Goal: Task Accomplishment & Management: Use online tool/utility

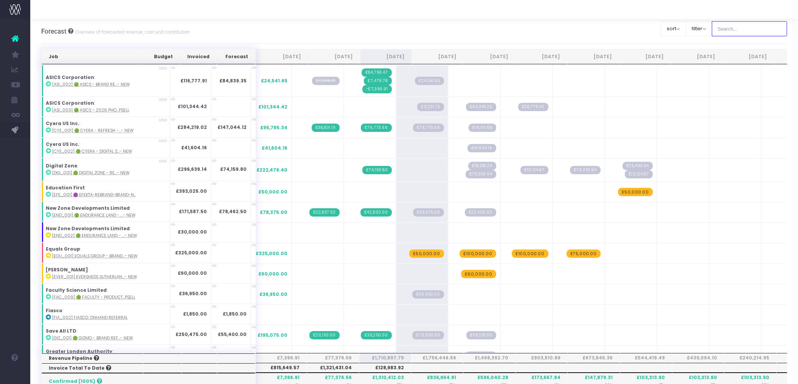
click at [740, 34] on input "text" at bounding box center [750, 28] width 76 height 15
type input "Microsoft"
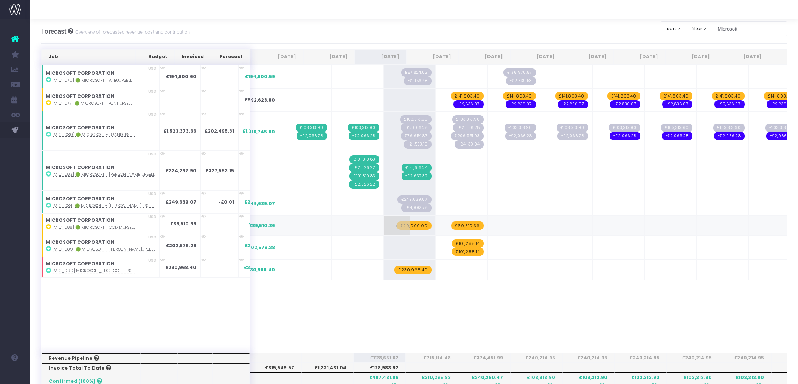
click at [397, 222] on span "£20,000.00" at bounding box center [414, 226] width 35 height 8
click at [451, 222] on span "£69,510.36" at bounding box center [467, 226] width 33 height 8
click at [436, 222] on span "+" at bounding box center [449, 226] width 26 height 20
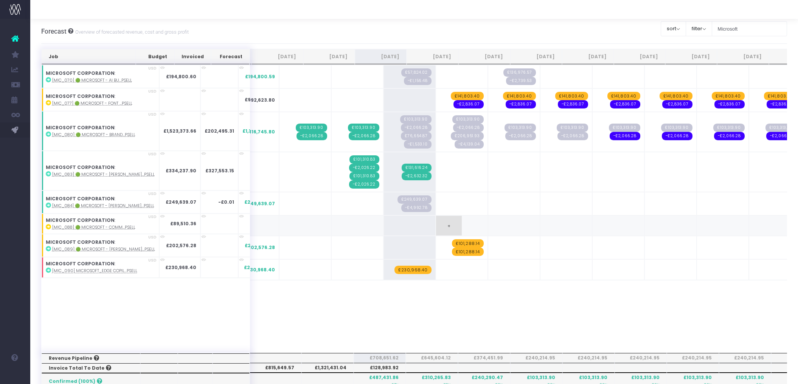
click at [436, 222] on span "+" at bounding box center [449, 226] width 26 height 20
click at [436, 245] on span "+" at bounding box center [449, 247] width 26 height 23
click at [488, 241] on span "+" at bounding box center [501, 247] width 26 height 22
click at [441, 236] on td "+" at bounding box center [462, 247] width 52 height 23
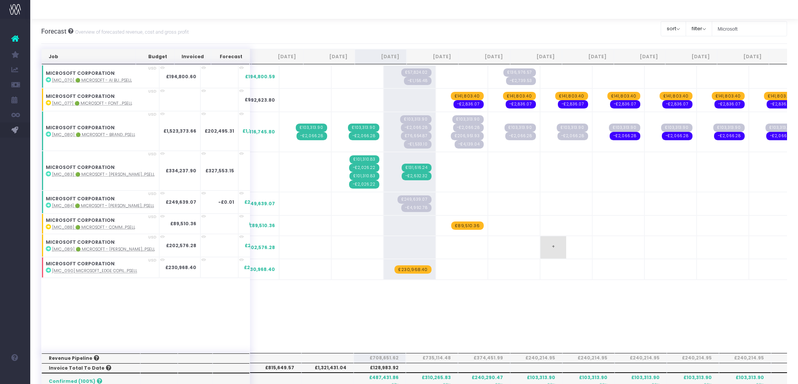
click at [549, 245] on td "+" at bounding box center [566, 247] width 52 height 23
click at [436, 248] on td "+" at bounding box center [462, 247] width 52 height 23
click at [436, 243] on span "+" at bounding box center [449, 247] width 26 height 22
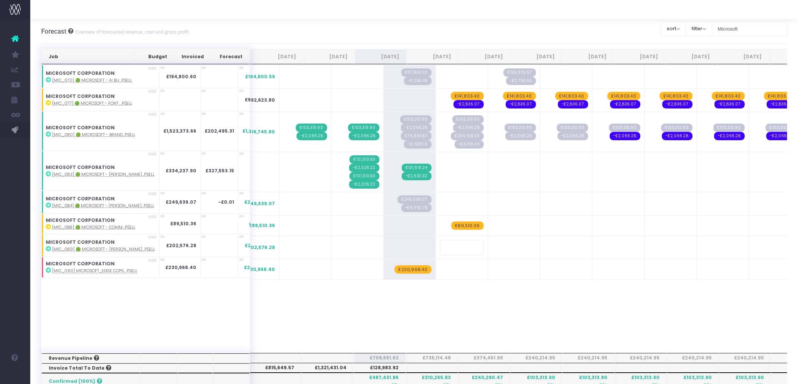
click at [440, 243] on input "text" at bounding box center [462, 247] width 44 height 15
click at [540, 244] on td "+" at bounding box center [566, 247] width 52 height 23
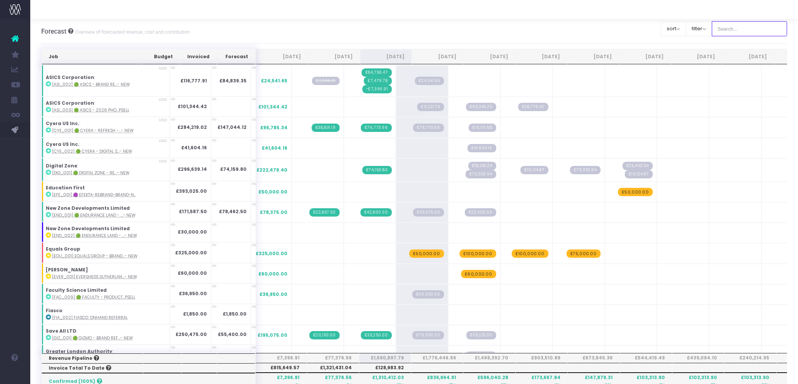
click at [742, 30] on input "text" at bounding box center [750, 28] width 76 height 15
type input "Microsoft"
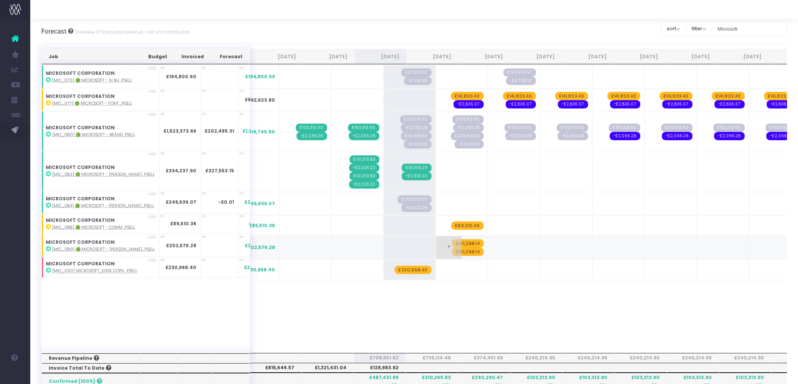
click at [452, 239] on span "£101,288.14" at bounding box center [468, 243] width 32 height 8
click at [452, 244] on span "£101,288.14" at bounding box center [468, 246] width 32 height 8
click at [436, 244] on span "+" at bounding box center [449, 246] width 26 height 20
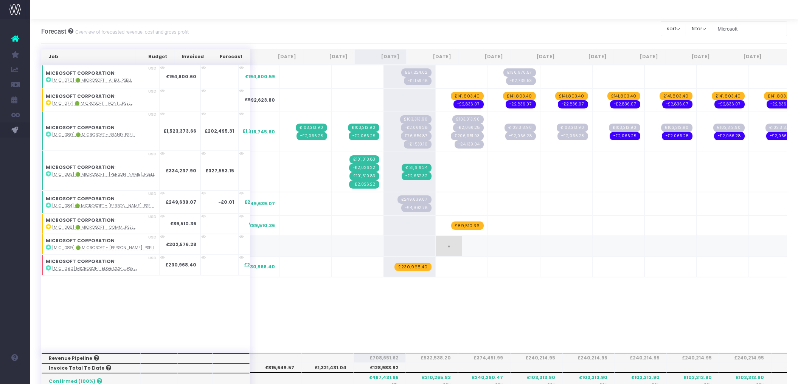
click at [436, 244] on span "+" at bounding box center [449, 246] width 26 height 20
click at [116, 266] on abbr "[MIC_090] Microsoft_Edge Copil...psell" at bounding box center [94, 269] width 85 height 6
click at [395, 263] on span "£230,968.40" at bounding box center [413, 267] width 37 height 8
click at [425, 323] on div "Job Budget Invoiced Forecast Jul 25 Aug 25 Sep 25 Oct 25 Nov 25 Dec 25 Jan 26 F…" at bounding box center [414, 376] width 746 height 655
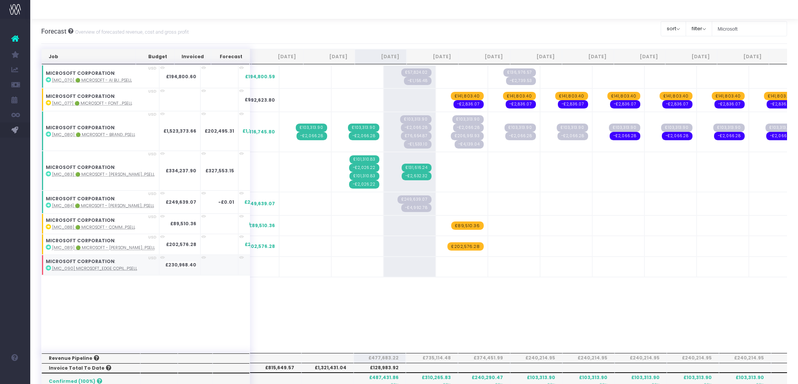
click at [113, 266] on abbr "[MIC_090] Microsoft_Edge Copil...psell" at bounding box center [94, 269] width 85 height 6
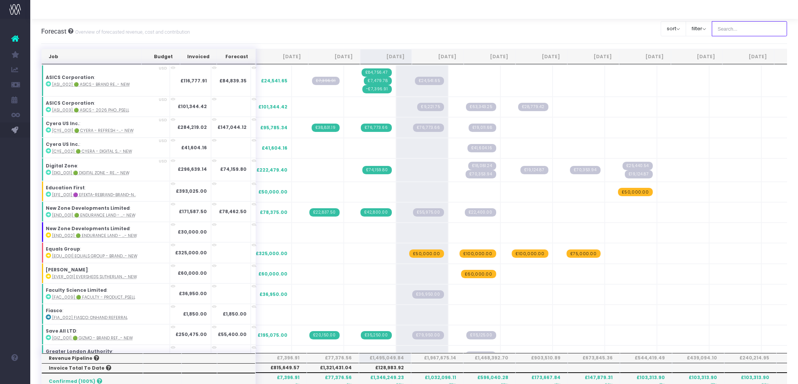
click at [735, 29] on input "text" at bounding box center [750, 28] width 76 height 15
type input "Microsoft"
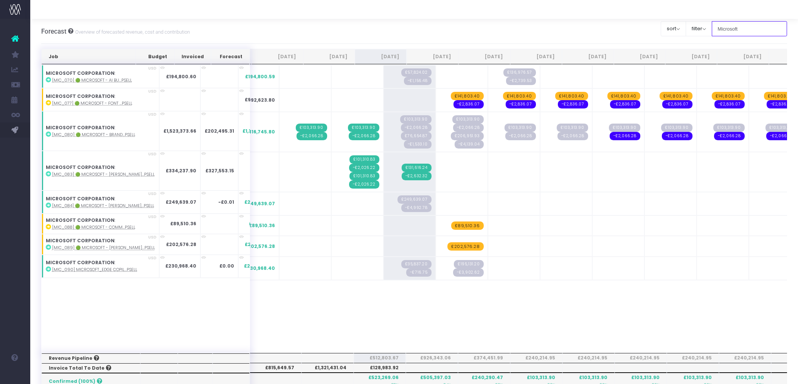
click at [742, 30] on input "Microsoft" at bounding box center [750, 28] width 76 height 15
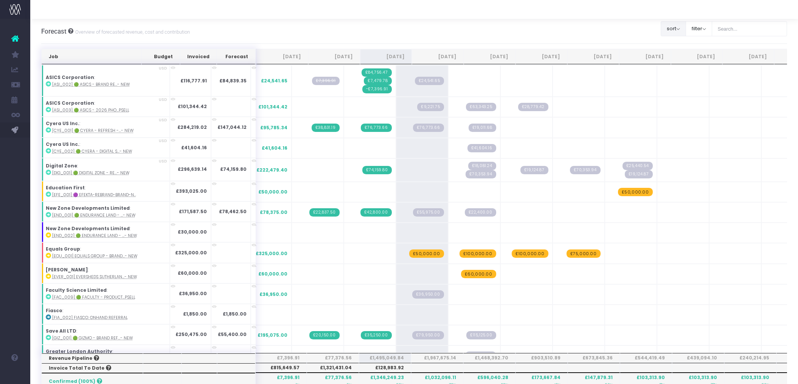
click at [675, 27] on button "sort" at bounding box center [673, 28] width 25 height 15
click at [757, 25] on input "text" at bounding box center [750, 28] width 76 height 15
click at [701, 30] on button "filter" at bounding box center [699, 28] width 26 height 15
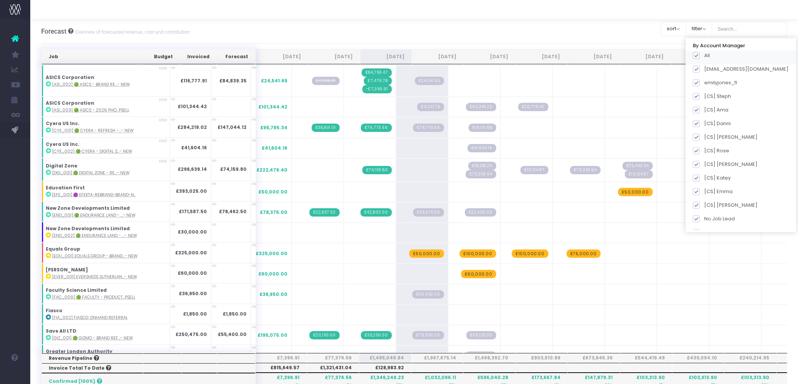
click at [700, 54] on span at bounding box center [696, 55] width 7 height 7
click at [705, 54] on input "All" at bounding box center [706, 54] width 5 height 5
checkbox input "false"
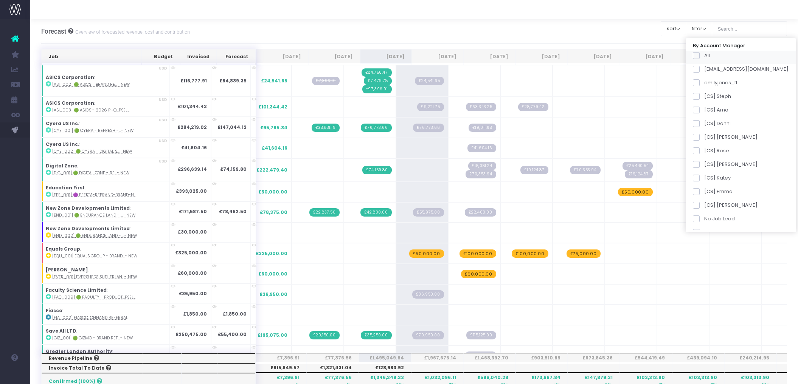
checkbox input "false"
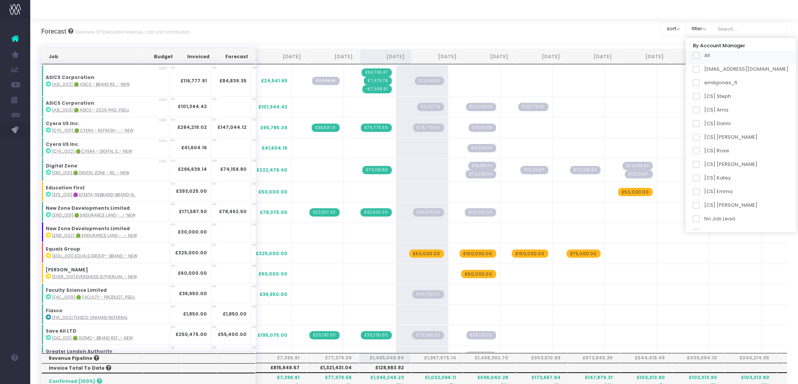
checkbox input "false"
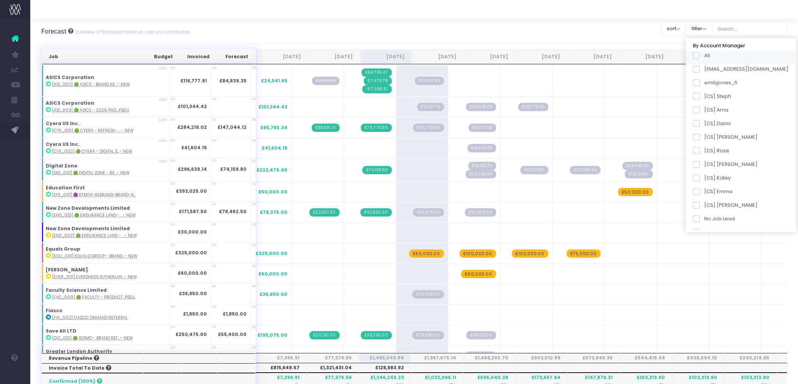
checkbox input "false"
click at [700, 202] on span at bounding box center [696, 205] width 7 height 7
click at [707, 202] on input "[CS] Kim" at bounding box center [706, 204] width 5 height 5
click at [714, 238] on button "Apply" at bounding box center [703, 238] width 23 height 12
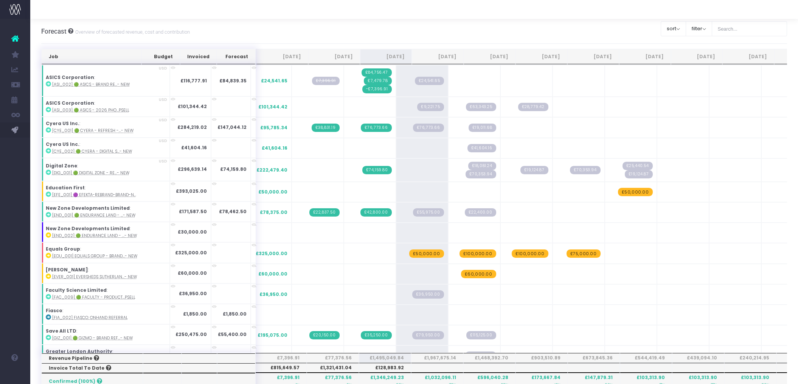
click at [686, 20] on div "sort Sort by Job Name Desc Sort by Client Name Asc" at bounding box center [673, 28] width 25 height 19
click at [704, 29] on button "filter" at bounding box center [699, 28] width 26 height 15
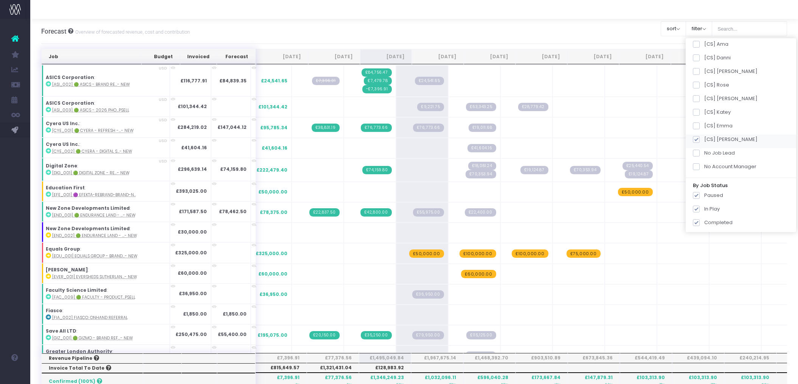
click at [700, 139] on span at bounding box center [696, 139] width 7 height 7
click at [707, 139] on input "[CS] Kim" at bounding box center [706, 138] width 5 height 5
checkbox input "false"
click at [700, 55] on span at bounding box center [696, 55] width 7 height 7
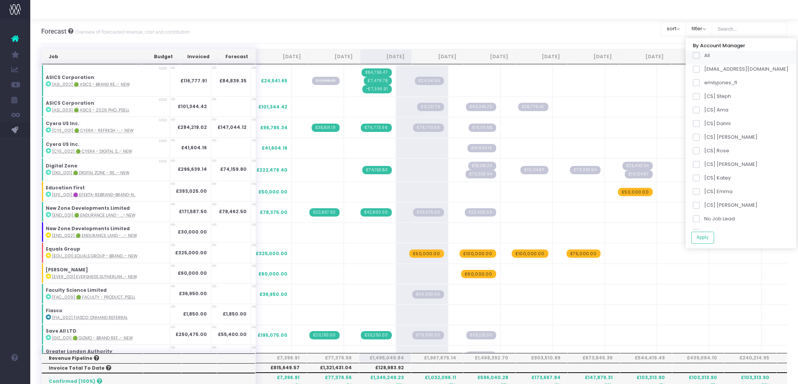
click at [707, 55] on input "All" at bounding box center [706, 54] width 5 height 5
checkbox input "true"
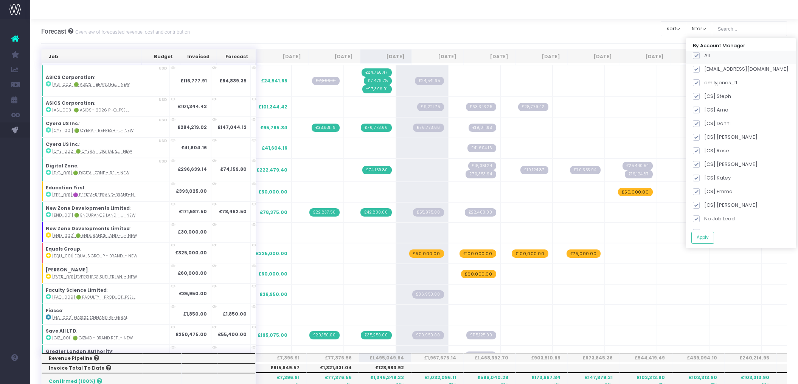
checkbox input "true"
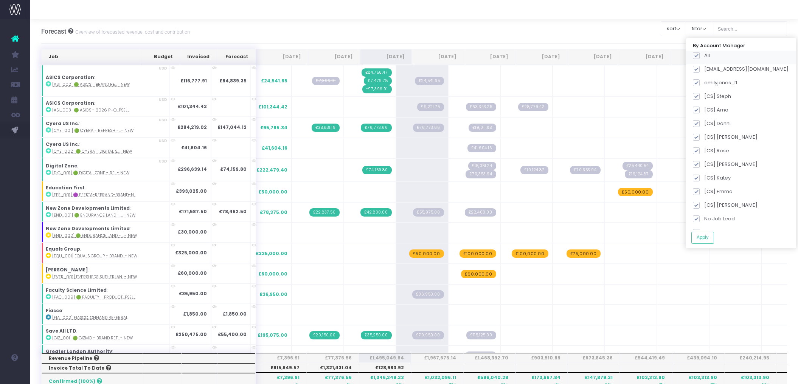
checkbox input "true"
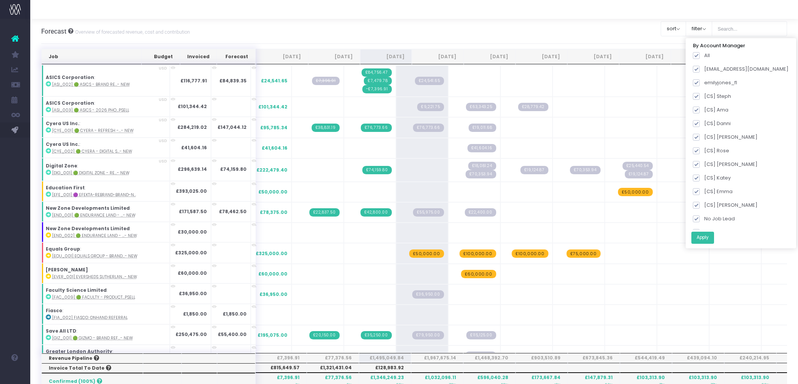
click at [714, 240] on button "Apply" at bounding box center [703, 238] width 23 height 12
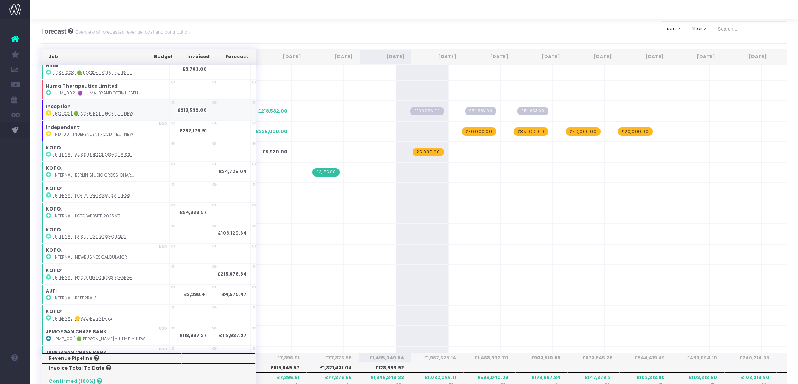
click at [102, 111] on abbr "[INC_001] 🟢 Inception - Produ...- New" at bounding box center [92, 114] width 81 height 6
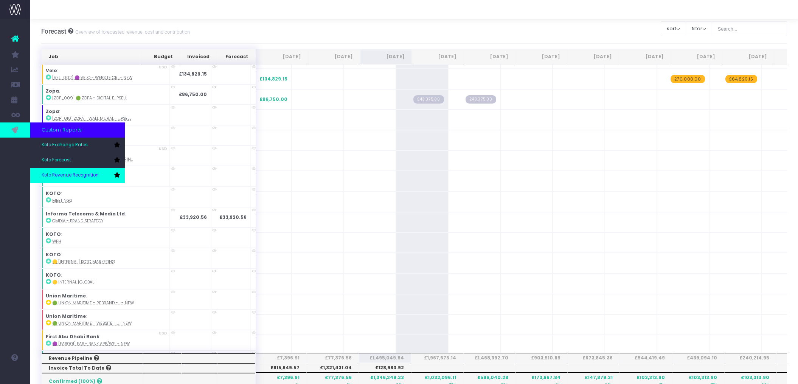
click at [70, 173] on span "Koto Revenue Recognition" at bounding box center [70, 175] width 57 height 7
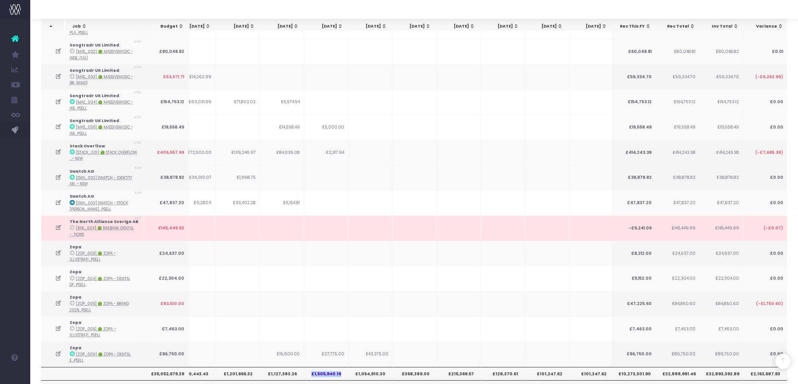
drag, startPoint x: 341, startPoint y: 313, endPoint x: 300, endPoint y: 313, distance: 40.9
click at [300, 367] on tr "£35,052,679.39 £1,566,692.19 £1,591,641.82 £1,310,443.43 £1,201,666.32 £1,127,3…" at bounding box center [363, 373] width 855 height 13
